Goal: Complete application form: Complete application form

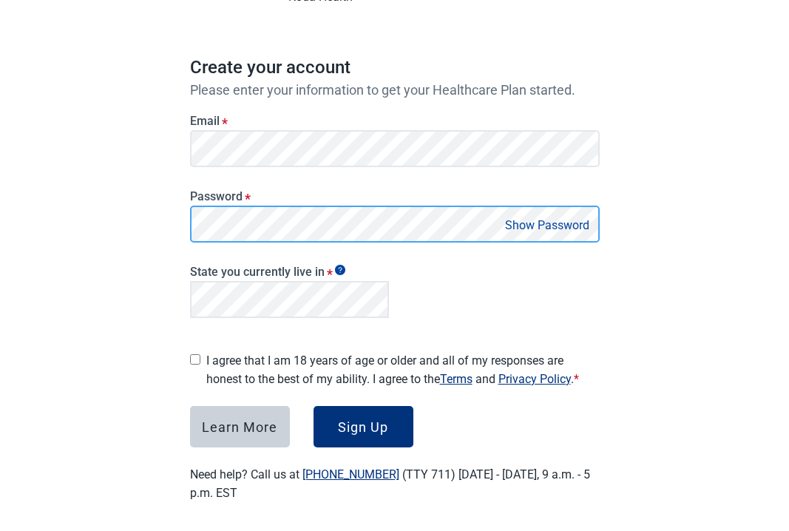
scroll to position [103, 0]
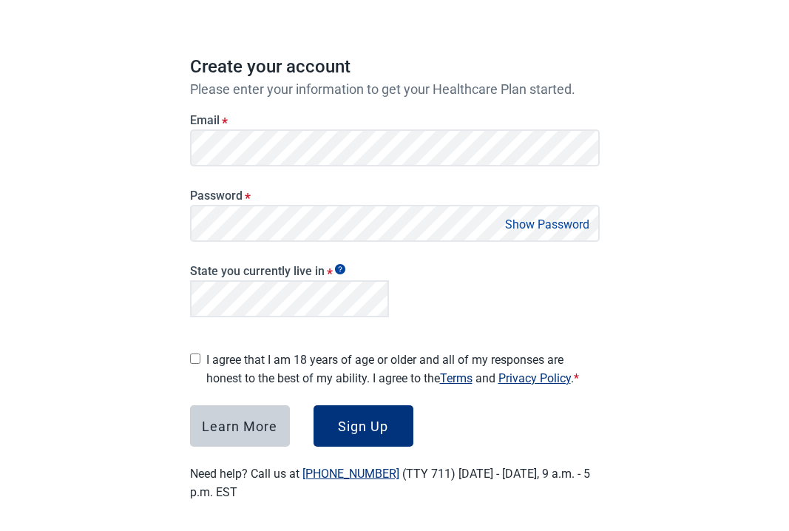
scroll to position [103, 0]
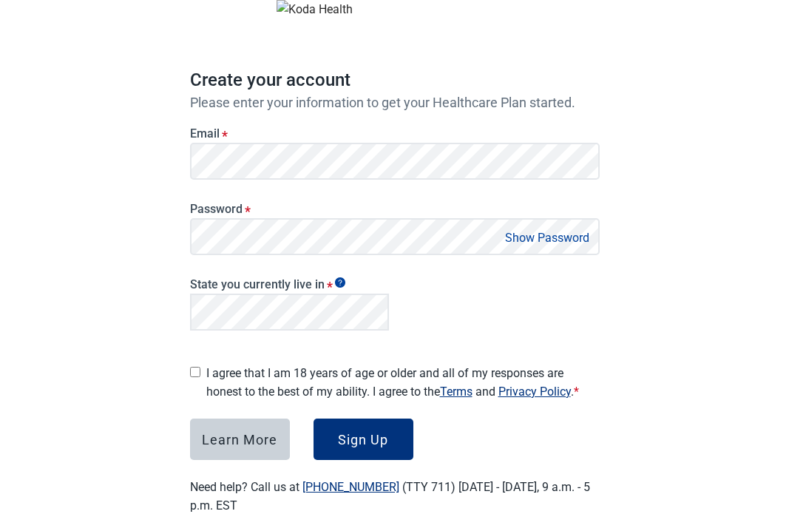
scroll to position [103, 0]
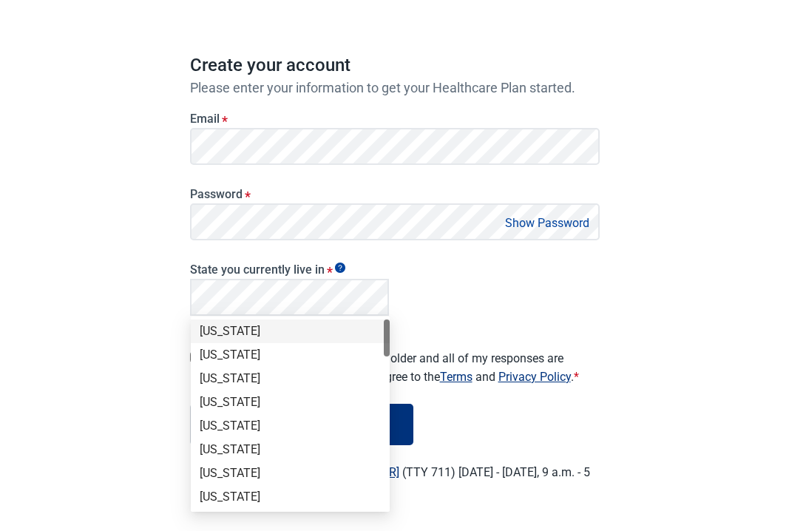
click at [630, 271] on main "Create your account Please enter your information to get your Healthcare Plan s…" at bounding box center [394, 227] width 480 height 615
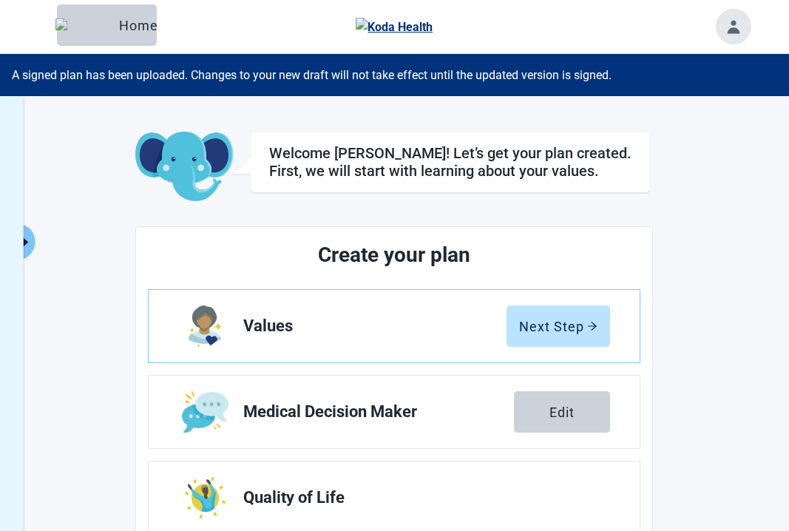
click at [38, 239] on main "Welcome [PERSON_NAME]! Let’s get your plan created. First, we will start with l…" at bounding box center [394, 468] width 749 height 673
click at [32, 242] on button "Click to view full menu" at bounding box center [26, 241] width 18 height 37
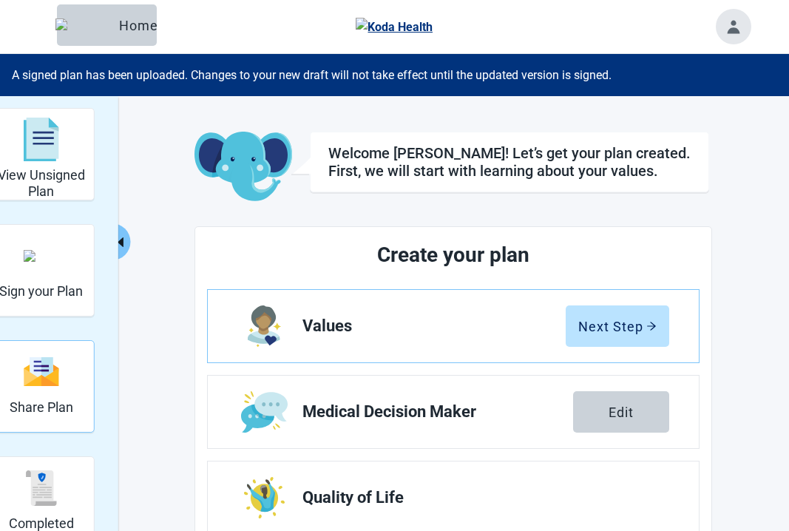
click at [67, 393] on div "Share Plan" at bounding box center [42, 371] width 64 height 55
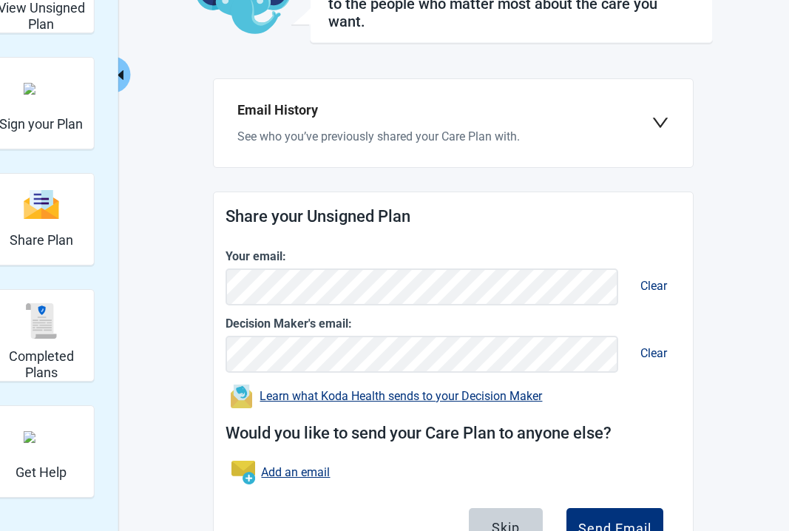
scroll to position [169, 0]
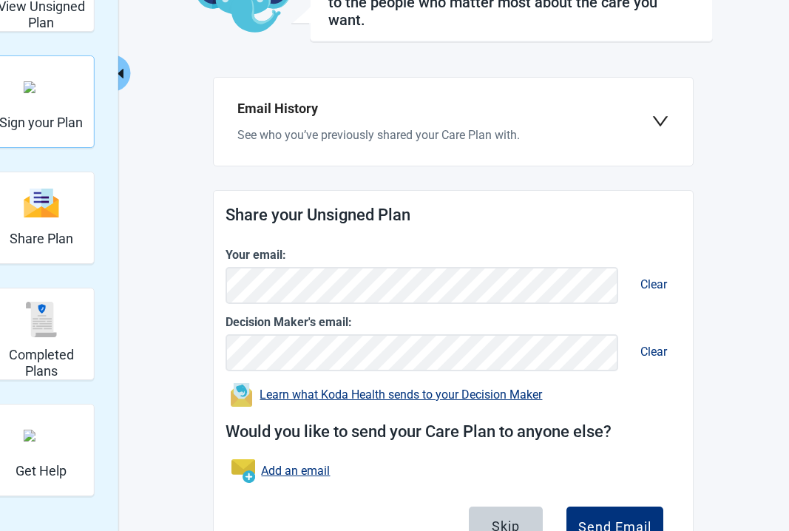
click at [45, 125] on h2 "Sign your Plan" at bounding box center [41, 123] width 84 height 16
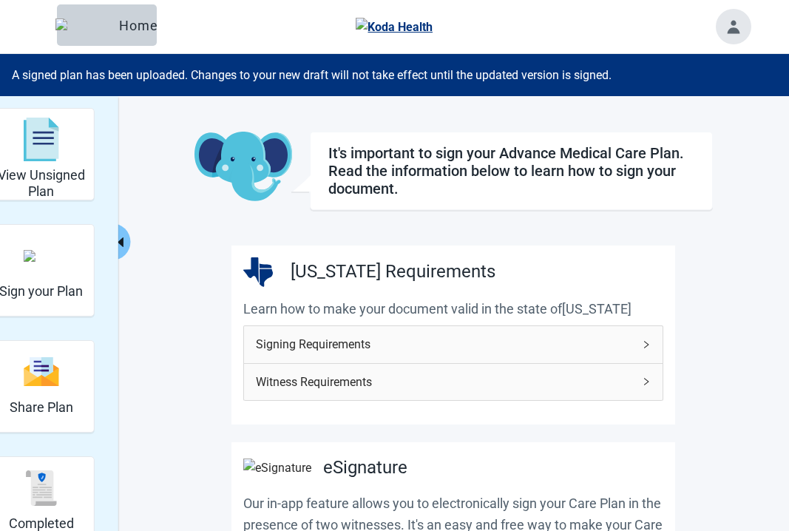
click at [536, 338] on span "Signing Requirements" at bounding box center [444, 344] width 377 height 18
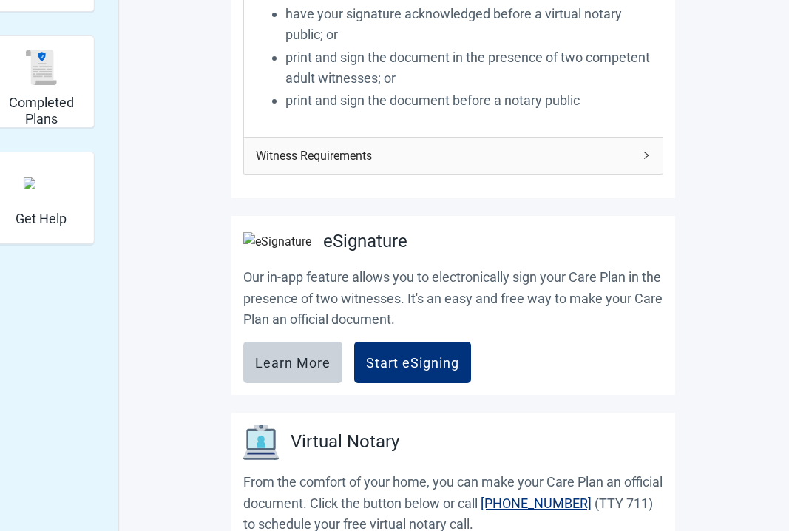
scroll to position [421, 0]
click at [538, 161] on span "Witness Requirements" at bounding box center [444, 155] width 377 height 18
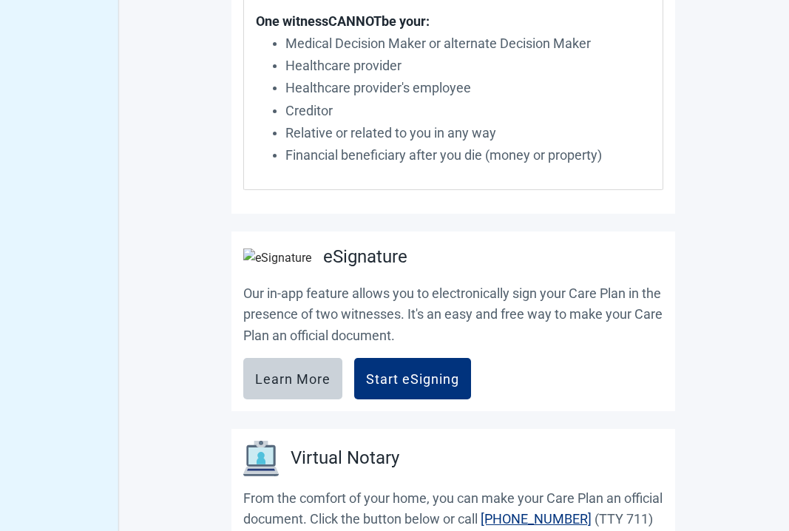
scroll to position [674, 0]
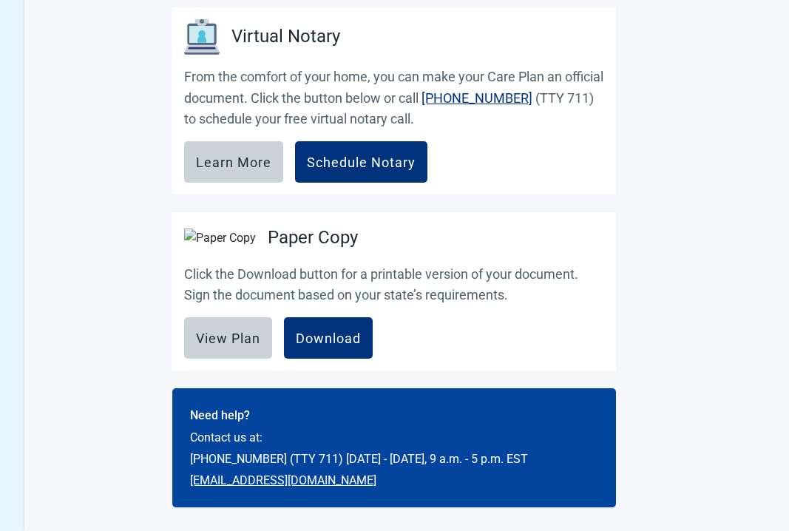
scroll to position [646, 0]
